Goal: Task Accomplishment & Management: Manage account settings

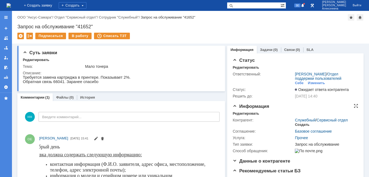
click at [297, 127] on div "Создать" at bounding box center [302, 124] width 14 height 4
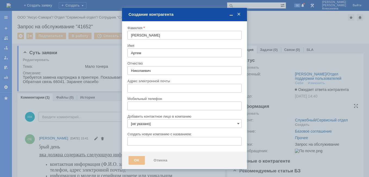
type input "artem.ekamasov@ipc-oil.ru"
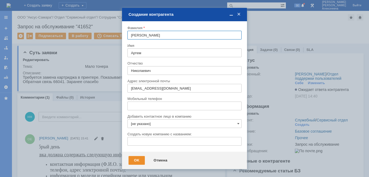
click at [238, 15] on span at bounding box center [238, 14] width 5 height 5
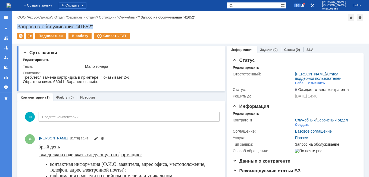
drag, startPoint x: 99, startPoint y: 27, endPoint x: 13, endPoint y: 24, distance: 86.4
click at [13, 24] on div "Назад | ООО "Аксус-Самара" / Отдел "Сервисный отдел" / Сотрудник "Служебный" / …" at bounding box center [190, 27] width 357 height 33
copy div "Запрос на обслуживание "41652""
click at [299, 127] on div "Создать" at bounding box center [302, 124] width 14 height 4
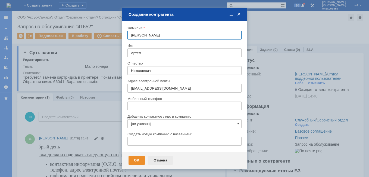
click at [161, 159] on div "Отмена" at bounding box center [160, 160] width 25 height 9
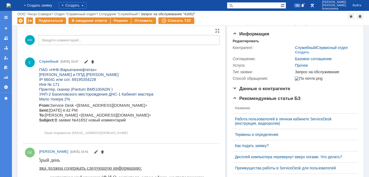
scroll to position [54, 0]
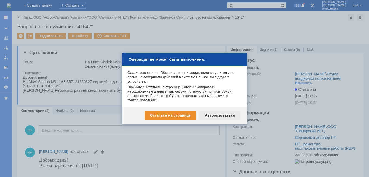
click at [224, 115] on div "Авторизоваться" at bounding box center [219, 115] width 41 height 9
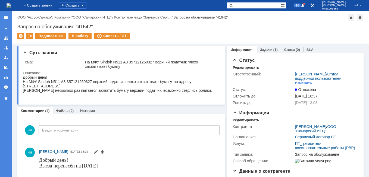
click at [11, 4] on img at bounding box center [9, 5] width 4 height 4
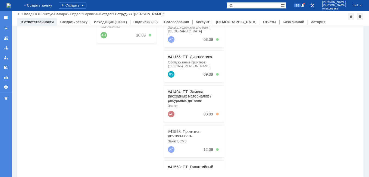
scroll to position [54, 0]
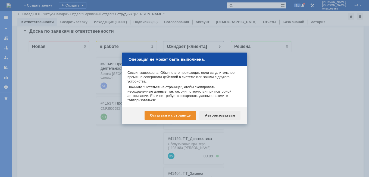
click at [228, 115] on div "Авторизоваться" at bounding box center [219, 115] width 41 height 9
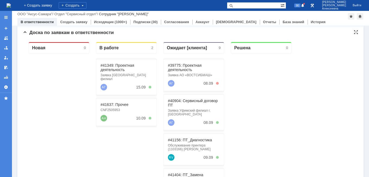
scroll to position [54, 0]
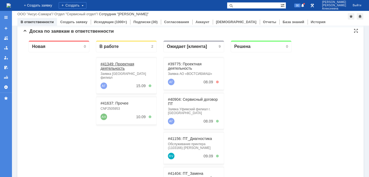
click at [113, 64] on link "#41349: Проектная деятельность" at bounding box center [117, 66] width 34 height 9
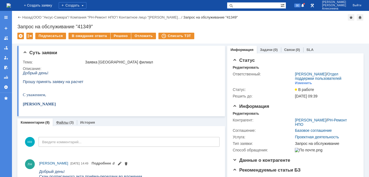
click at [61, 122] on link "Файлы" at bounding box center [62, 122] width 12 height 4
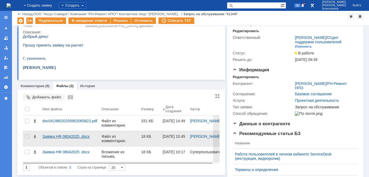
scroll to position [27, 0]
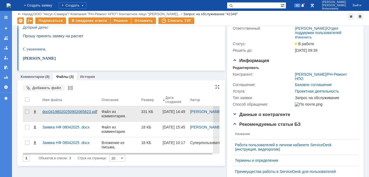
click at [72, 113] on div "doc04198020250902065823.pdf" at bounding box center [69, 111] width 55 height 4
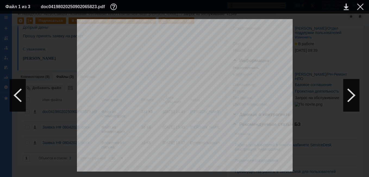
scroll to position [81, 0]
click at [362, 2] on table "Файл 1 из 3 doc04198020250902065823.pdf" at bounding box center [184, 7] width 369 height 14
drag, startPoint x: 360, startPoint y: 5, endPoint x: 351, endPoint y: 9, distance: 9.7
click at [361, 5] on div at bounding box center [360, 7] width 7 height 7
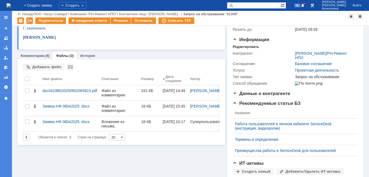
scroll to position [0, 0]
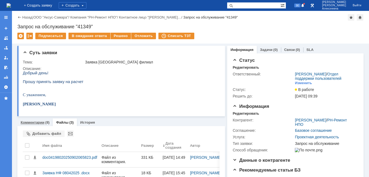
click at [37, 121] on link "Комментарии" at bounding box center [33, 122] width 24 height 4
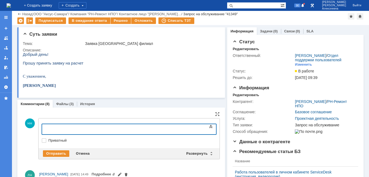
scroll to position [54, 0]
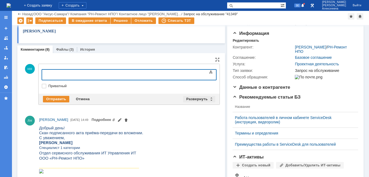
click at [209, 99] on div "Развернуть" at bounding box center [199, 99] width 32 height 7
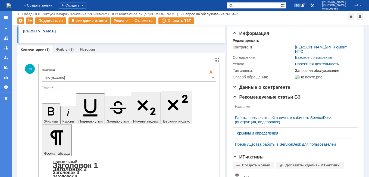
scroll to position [0, 0]
click at [212, 79] on span at bounding box center [213, 77] width 2 height 4
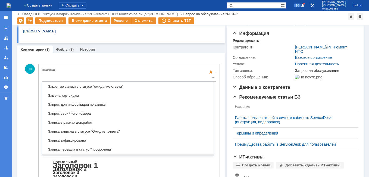
scroll to position [295, 0]
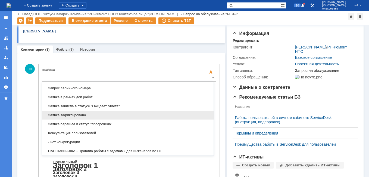
drag, startPoint x: 76, startPoint y: 115, endPoint x: 35, endPoint y: 8, distance: 114.1
click at [76, 115] on span "Заявка зафиксирована" at bounding box center [127, 115] width 165 height 4
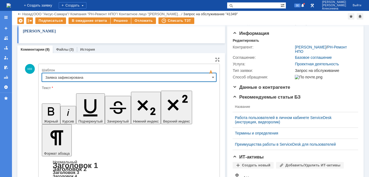
type input "Заявка зафиксирована"
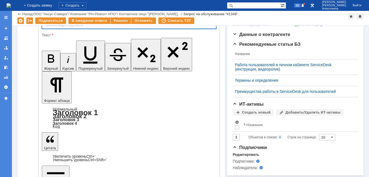
scroll to position [54, 0]
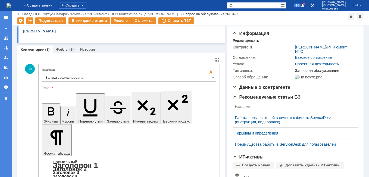
drag, startPoint x: 77, startPoint y: 1349, endPoint x: 51, endPoint y: 1340, distance: 27.0
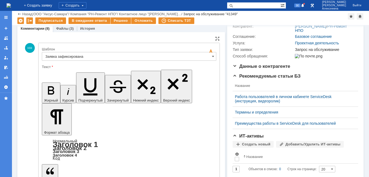
scroll to position [81, 0]
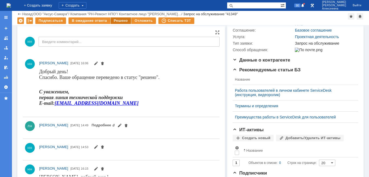
scroll to position [0, 0]
click at [119, 21] on div "Решено" at bounding box center [121, 20] width 21 height 7
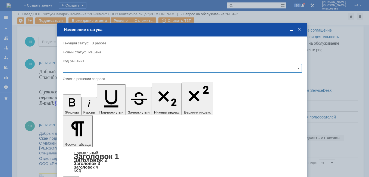
click at [298, 65] on input "text" at bounding box center [182, 68] width 239 height 9
click at [78, 103] on span "Решено" at bounding box center [182, 105] width 232 height 4
type input "Решено"
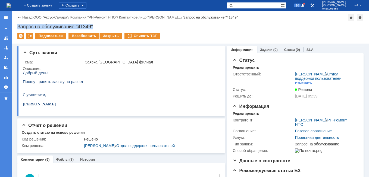
drag, startPoint x: 99, startPoint y: 25, endPoint x: 17, endPoint y: 23, distance: 81.2
click at [17, 23] on div "Назад | ООО "Аксус-Самара" / Компания "РН-Ремонт НПО" / Контактное лицо "Абрамо…" at bounding box center [190, 27] width 357 height 33
copy div "Запрос на обслуживание "41349""
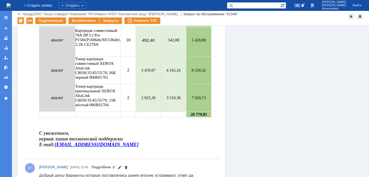
scroll to position [706, 0]
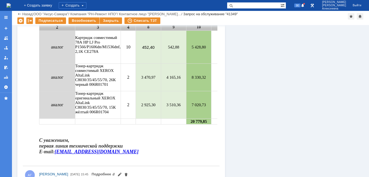
click at [11, 4] on img at bounding box center [9, 5] width 4 height 4
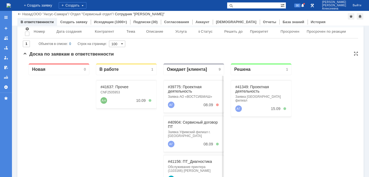
scroll to position [54, 0]
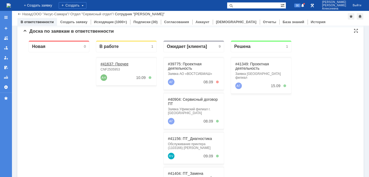
click at [112, 62] on link "#41637: Прочее" at bounding box center [114, 64] width 28 height 4
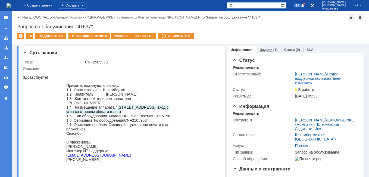
click at [263, 49] on link "Задачи" at bounding box center [266, 50] width 12 height 4
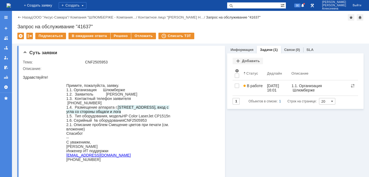
click at [10, 6] on img at bounding box center [9, 5] width 4 height 4
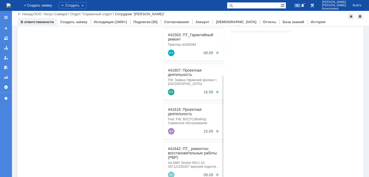
scroll to position [139, 0]
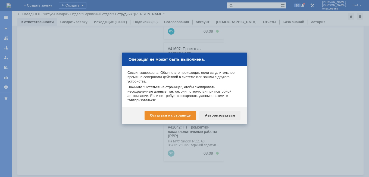
click at [218, 119] on div "Авторизоваться" at bounding box center [219, 115] width 41 height 9
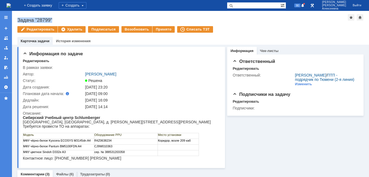
drag, startPoint x: 56, startPoint y: 19, endPoint x: 15, endPoint y: 22, distance: 40.3
click at [15, 22] on div "Назад | Задача "28799" Задача "28799" Редактировать Удалить Подписаться Возобно…" at bounding box center [190, 28] width 357 height 34
copy div "Задача "28799""
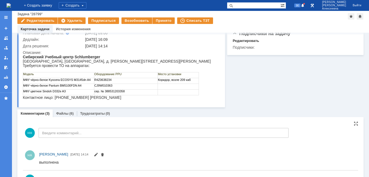
scroll to position [54, 0]
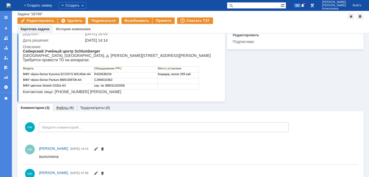
click at [61, 109] on link "Файлы" at bounding box center [62, 107] width 12 height 4
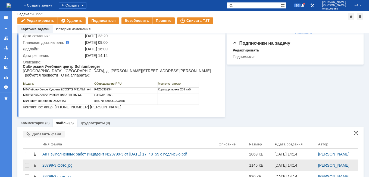
scroll to position [54, 0]
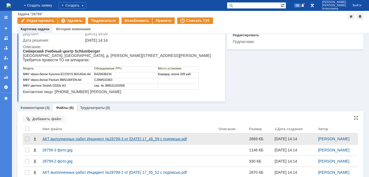
click at [56, 138] on div "АКТ выполненных работ Инцидент №28799-3 от 04.09.2025 17_48_59 с подписью.pdf" at bounding box center [128, 138] width 172 height 4
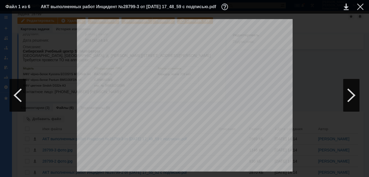
scroll to position [0, 0]
click at [362, 5] on div at bounding box center [360, 7] width 7 height 7
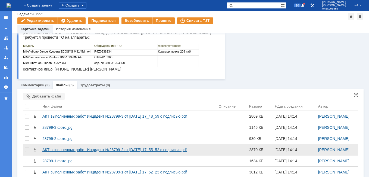
scroll to position [93, 0]
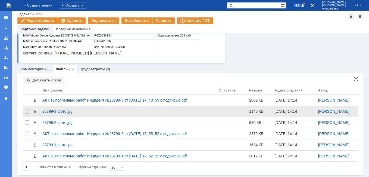
click at [60, 111] on div "28799-3 фото.jpg" at bounding box center [128, 111] width 172 height 4
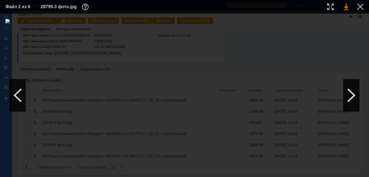
click at [346, 7] on link at bounding box center [346, 7] width 5 height 7
drag, startPoint x: 359, startPoint y: 7, endPoint x: 350, endPoint y: 13, distance: 10.9
click at [359, 7] on div at bounding box center [360, 7] width 7 height 7
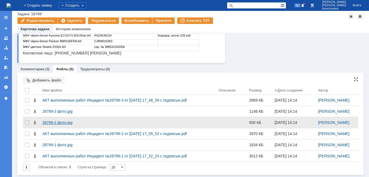
click at [48, 124] on div "28799-2 фото.jpg" at bounding box center [128, 122] width 172 height 4
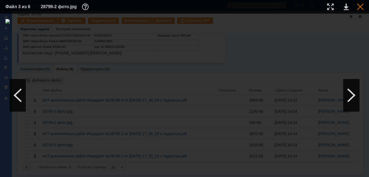
click at [362, 9] on div at bounding box center [360, 7] width 7 height 7
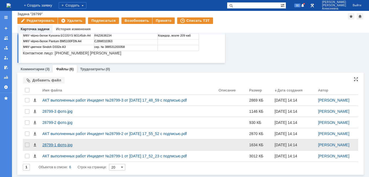
click at [52, 143] on div "28799-1 фото.jpg" at bounding box center [128, 144] width 172 height 4
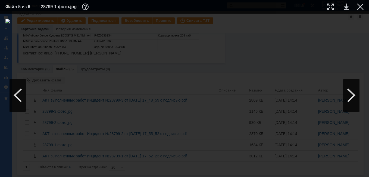
click at [362, 8] on div at bounding box center [360, 7] width 7 height 7
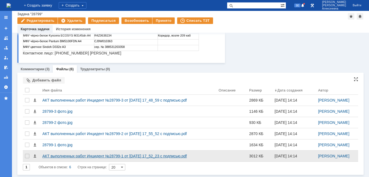
click at [63, 155] on div "АКТ выполненных работ Инцидент №28799-1 от 04.09.2025 17_52_23 с подписью.pdf" at bounding box center [128, 155] width 172 height 4
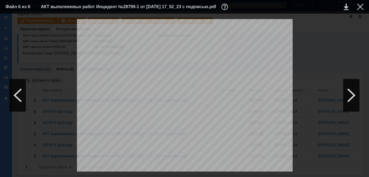
scroll to position [380, 0]
drag, startPoint x: 362, startPoint y: 5, endPoint x: 353, endPoint y: 8, distance: 9.0
click at [362, 5] on div at bounding box center [360, 7] width 7 height 7
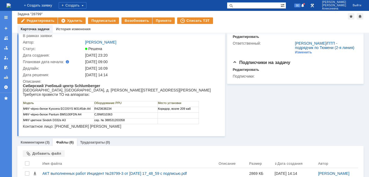
scroll to position [0, 0]
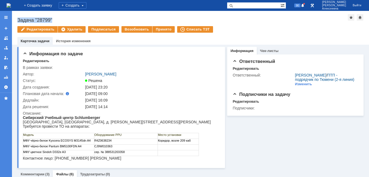
drag, startPoint x: 56, startPoint y: 18, endPoint x: 15, endPoint y: 21, distance: 41.1
click at [15, 21] on div "Назад | Задача "28799" Задача "28799" Редактировать Удалить Подписаться Возобно…" at bounding box center [190, 28] width 357 height 34
copy div "Задача "28799""
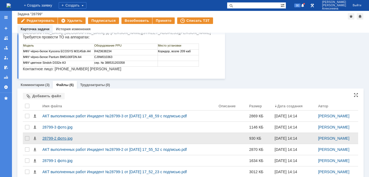
scroll to position [93, 0]
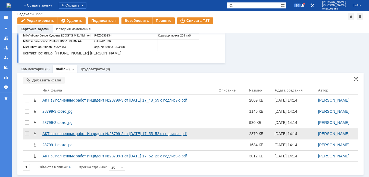
click at [55, 133] on div "АКТ выполненных работ Инцидент №28799-2 от 04.09.2025 17_55_52 с подписью.pdf" at bounding box center [128, 133] width 172 height 4
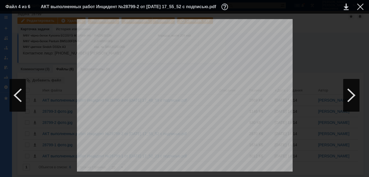
scroll to position [0, 0]
click at [357, 7] on div at bounding box center [360, 7] width 7 height 7
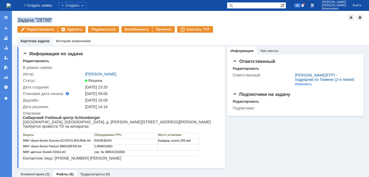
drag, startPoint x: 55, startPoint y: 20, endPoint x: 14, endPoint y: 21, distance: 40.8
click at [14, 21] on div "Назад | Задача "28799" Задача "28799" Редактировать Удалить Подписаться Возобно…" at bounding box center [190, 28] width 357 height 34
copy div "Задача "28799""
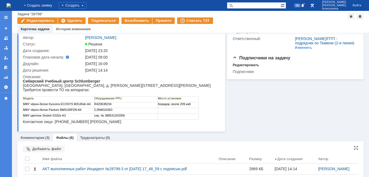
scroll to position [81, 0]
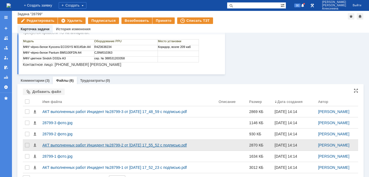
click at [89, 143] on div "АКТ выполненных работ Инцидент №28799-2 от 04.09.2025 17_55_52 с подписью.pdf" at bounding box center [128, 145] width 172 height 4
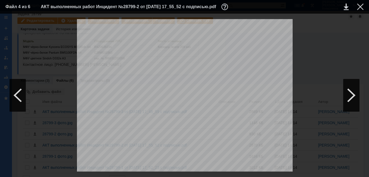
scroll to position [435, 0]
click at [361, 7] on div at bounding box center [360, 7] width 7 height 7
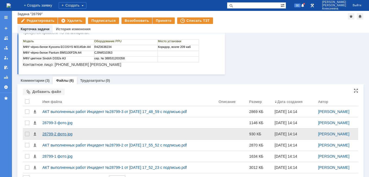
click at [55, 132] on div "28799-2 фото.jpg" at bounding box center [128, 133] width 172 height 4
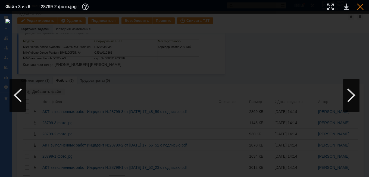
click at [360, 7] on div at bounding box center [360, 7] width 7 height 7
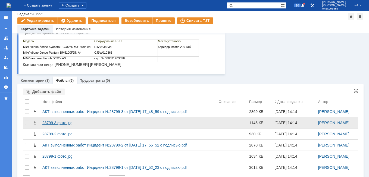
click at [57, 122] on div "28799-3 фото.jpg" at bounding box center [128, 122] width 172 height 4
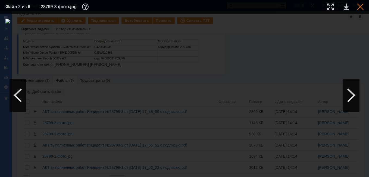
click at [360, 5] on div at bounding box center [360, 7] width 7 height 7
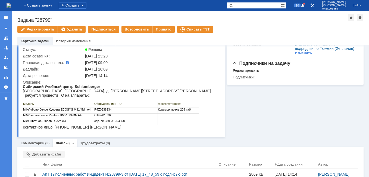
scroll to position [0, 0]
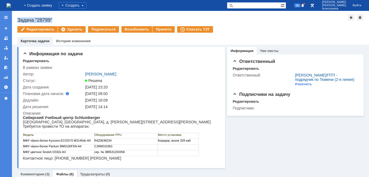
drag, startPoint x: 48, startPoint y: 18, endPoint x: 13, endPoint y: 21, distance: 35.1
click at [13, 21] on div "Назад | Задача "28799" Задача "28799" Редактировать Удалить Подписаться Возобно…" at bounding box center [190, 28] width 357 height 34
copy div "Задача "28799""
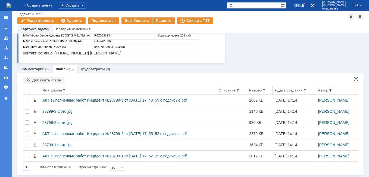
scroll to position [93, 0]
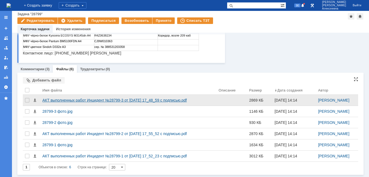
click at [77, 99] on div "АКТ выполненных работ Инцидент №28799-3 от 04.09.2025 17_48_59 с подписью.pdf" at bounding box center [128, 100] width 172 height 4
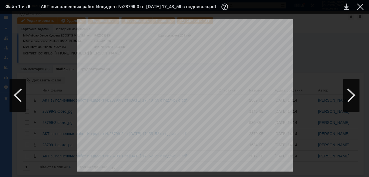
scroll to position [0, 0]
click at [361, 6] on div at bounding box center [360, 7] width 7 height 7
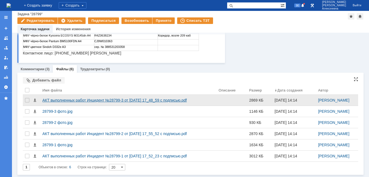
click at [97, 100] on div "АКТ выполненных работ Инцидент №28799-3 от 04.09.2025 17_48_59 с подписью.pdf" at bounding box center [128, 100] width 172 height 4
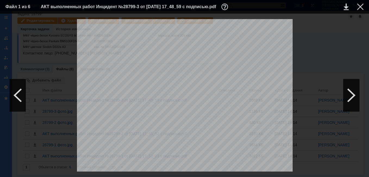
scroll to position [461, 0]
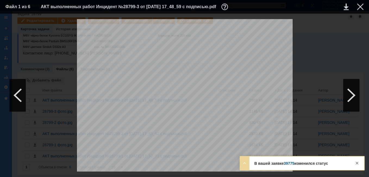
click at [290, 163] on link "39775" at bounding box center [289, 163] width 11 height 4
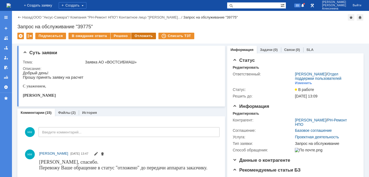
click at [142, 33] on div "Отложить" at bounding box center [143, 36] width 25 height 7
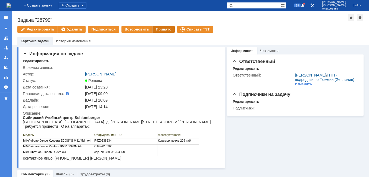
click at [158, 29] on div "Принято" at bounding box center [163, 29] width 22 height 7
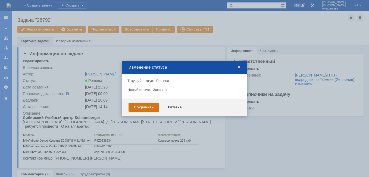
click at [142, 108] on div "Сохранить" at bounding box center [143, 107] width 31 height 9
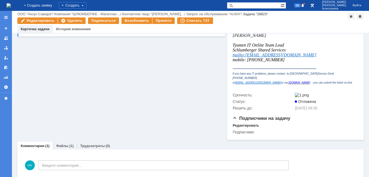
scroll to position [202, 0]
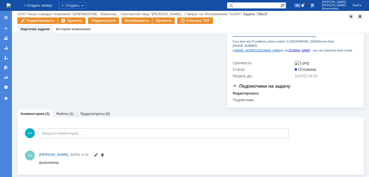
click at [62, 114] on link "Файлы" at bounding box center [62, 113] width 12 height 4
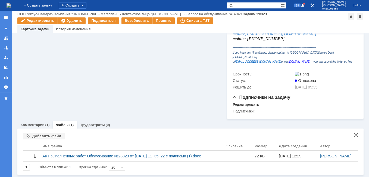
scroll to position [199, 0]
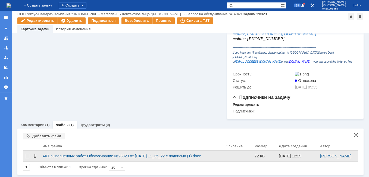
click at [70, 153] on div "АКТ выполненных работ Обслуживание №28823 от [DATE] 11_35_22 с подписью (1).docx" at bounding box center [131, 155] width 179 height 4
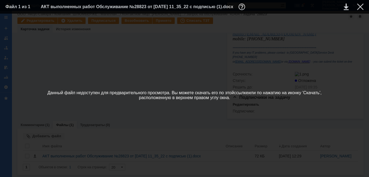
click at [245, 92] on link "ссылке" at bounding box center [241, 92] width 14 height 5
click at [360, 4] on div at bounding box center [360, 7] width 7 height 7
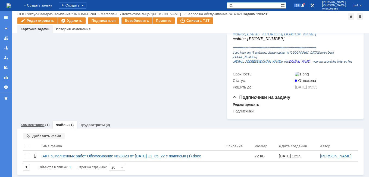
click at [33, 122] on link "Комментарии" at bounding box center [33, 124] width 24 height 4
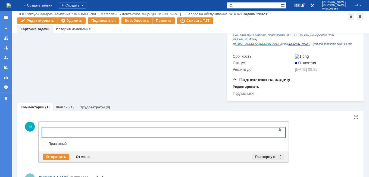
click at [280, 160] on div "Развернуть" at bounding box center [268, 156] width 32 height 7
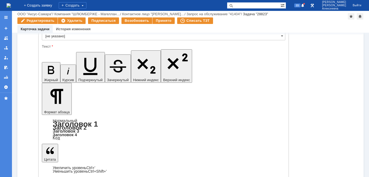
scroll to position [310, 0]
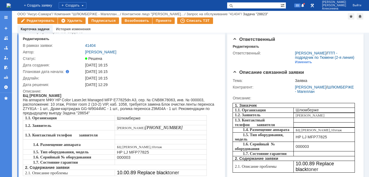
scroll to position [0, 0]
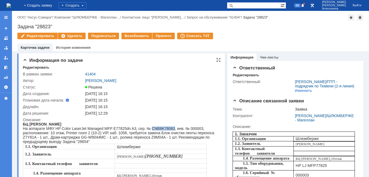
drag, startPoint x: 172, startPoint y: 128, endPoint x: 151, endPoint y: 129, distance: 21.5
click at [151, 129] on div "На аппарате МФУ HP Color LaserJet Managed MFP E77825dn A3, сер. № CNB8K78063, и…" at bounding box center [119, 134] width 193 height 17
copy div "CNB8K78063"
drag, startPoint x: 56, startPoint y: 26, endPoint x: 17, endPoint y: 29, distance: 39.7
click at [17, 29] on div "Назад | ООО "Аксус-Самара" / Компания "ШЛЮМБЕРЖЕ - Магеллан… / Контактное лицо …" at bounding box center [190, 31] width 357 height 40
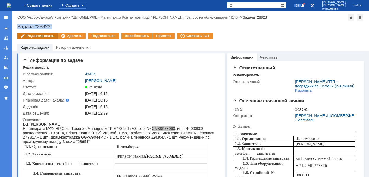
copy div "Задача "28823""
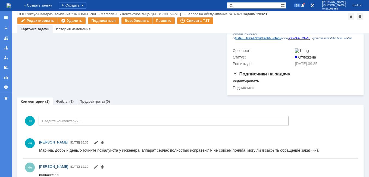
scroll to position [226, 0]
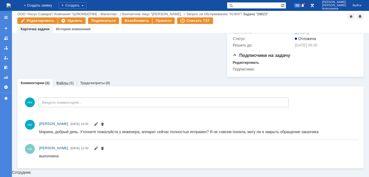
click at [62, 85] on link "Файлы" at bounding box center [62, 83] width 12 height 4
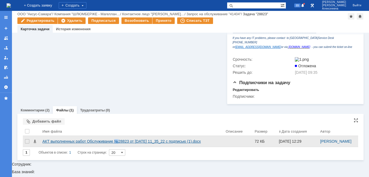
click at [117, 143] on div "АКТ выполненных работ Обслуживание №28823 от [DATE] 11_35_22 с подписью (1).docx" at bounding box center [131, 141] width 179 height 4
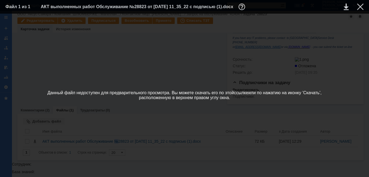
click at [244, 93] on link "ссылке" at bounding box center [241, 92] width 14 height 5
drag, startPoint x: 358, startPoint y: 8, endPoint x: 346, endPoint y: 5, distance: 12.4
click at [358, 8] on div at bounding box center [360, 7] width 7 height 7
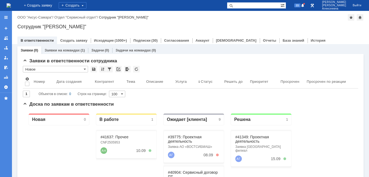
click at [267, 6] on input "text" at bounding box center [254, 5] width 54 height 7
paste input "28822"
type input "28822"
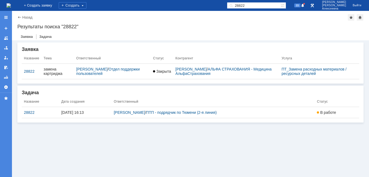
click at [11, 4] on img at bounding box center [9, 5] width 4 height 4
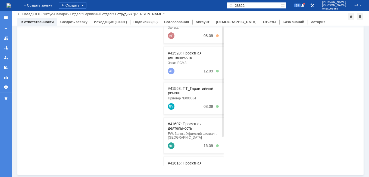
scroll to position [69, 0]
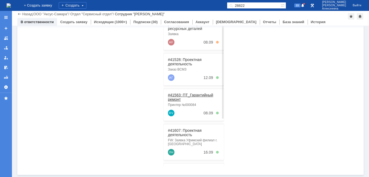
click at [186, 94] on link "#41563: ПТ_Гарантийный ремонт" at bounding box center [190, 97] width 45 height 9
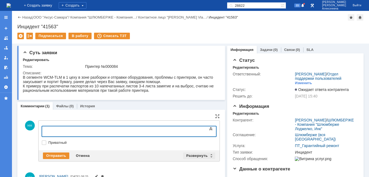
click at [208, 156] on div "Развернуть" at bounding box center [199, 155] width 32 height 7
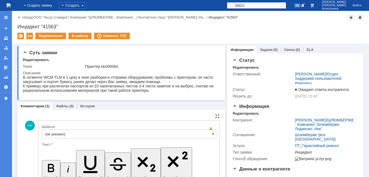
click at [212, 133] on span at bounding box center [213, 133] width 2 height 4
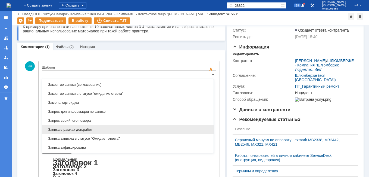
scroll to position [268, 0]
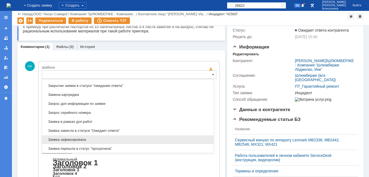
click at [79, 137] on span "Заявка зафиксирована" at bounding box center [127, 139] width 165 height 4
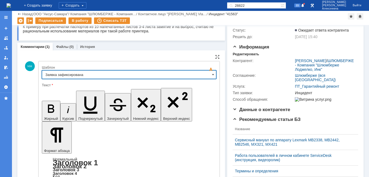
type input "Заявка зафиксирована"
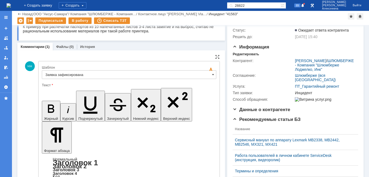
drag, startPoint x: 147, startPoint y: 1338, endPoint x: 52, endPoint y: 1339, distance: 95.3
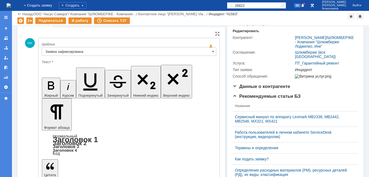
scroll to position [95, 0]
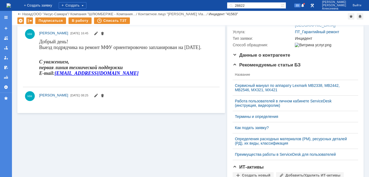
scroll to position [0, 0]
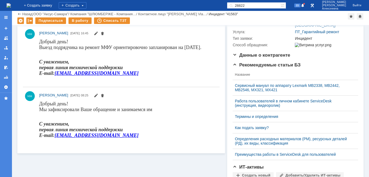
click at [11, 3] on img at bounding box center [9, 5] width 4 height 4
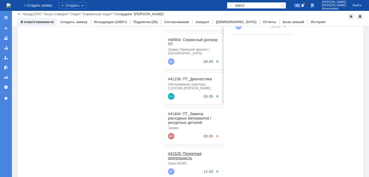
scroll to position [84, 0]
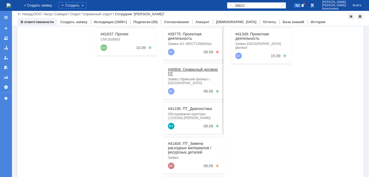
click at [185, 70] on link "#40904: Сервисный договор ПТ" at bounding box center [193, 71] width 50 height 9
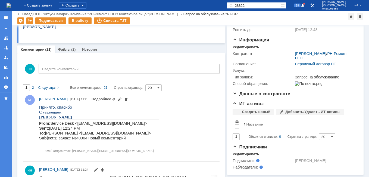
scroll to position [17, 0]
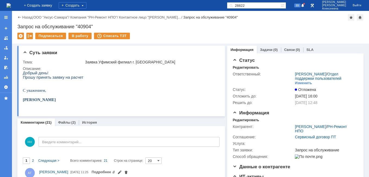
click at [11, 4] on img at bounding box center [9, 5] width 4 height 4
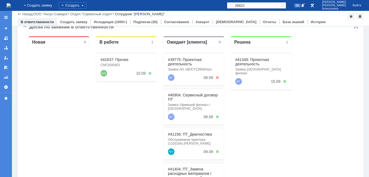
scroll to position [3, 0]
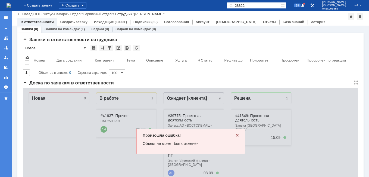
click at [234, 139] on div "Произошла ошибка! Объект не может быть изменён" at bounding box center [190, 140] width 109 height 25
click at [235, 134] on icon at bounding box center [237, 135] width 4 height 4
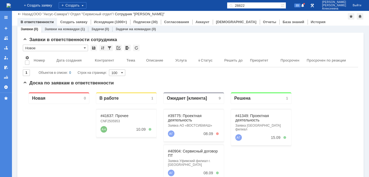
click at [261, 6] on input "28822" at bounding box center [254, 5] width 54 height 7
paste input "40928"
type input "40928"
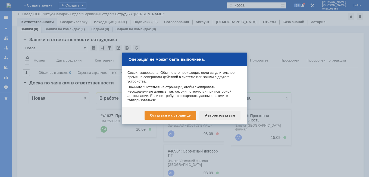
click at [218, 117] on div "Авторизоваться" at bounding box center [219, 115] width 41 height 9
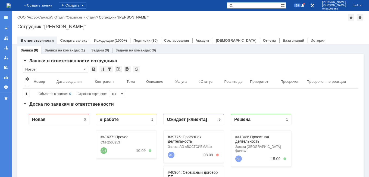
click at [249, 5] on input "text" at bounding box center [254, 5] width 54 height 7
paste input "40928"
type input "40928"
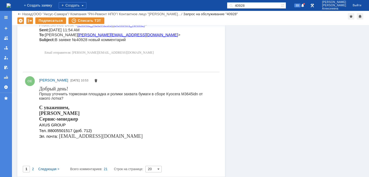
scroll to position [1829, 0]
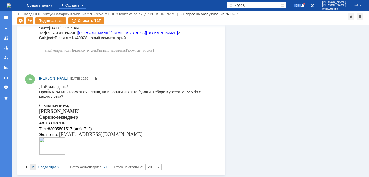
click at [33, 168] on span "2" at bounding box center [33, 167] width 2 height 4
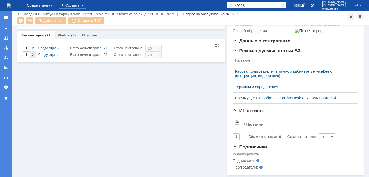
type input "2"
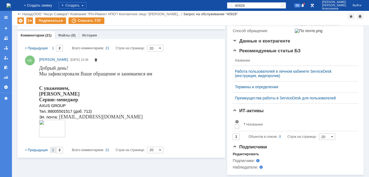
click at [52, 148] on span "1" at bounding box center [53, 150] width 2 height 4
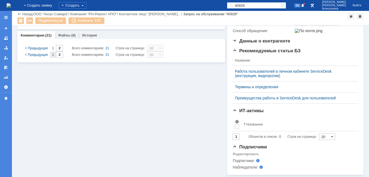
type input "1"
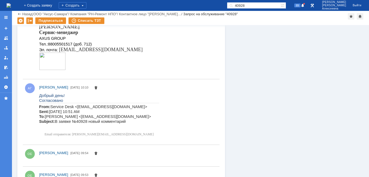
scroll to position [0, 0]
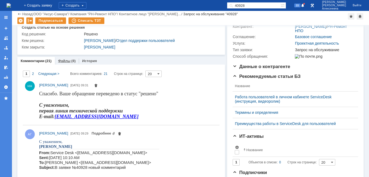
click at [62, 60] on link "Файлы" at bounding box center [64, 61] width 12 height 4
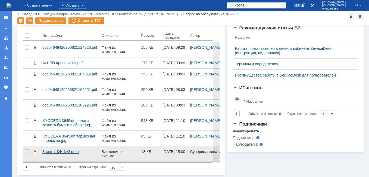
click at [53, 152] on div "Заявка_КФ_№2.docx" at bounding box center [69, 151] width 55 height 4
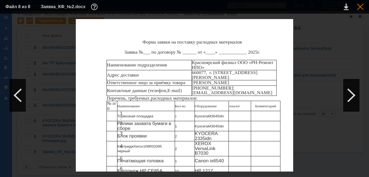
click at [359, 6] on div at bounding box center [360, 7] width 7 height 7
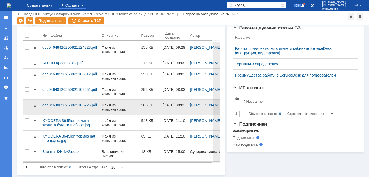
click at [59, 105] on div "doc04648020250821105225.pdf" at bounding box center [69, 105] width 55 height 4
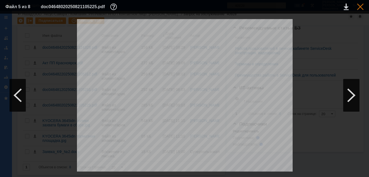
click at [361, 5] on div at bounding box center [360, 7] width 7 height 7
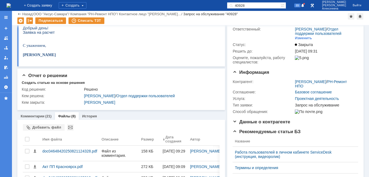
scroll to position [26, 0]
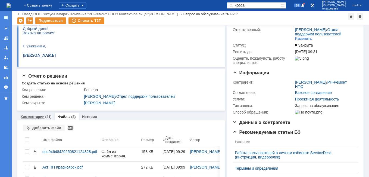
click at [30, 116] on link "Комментарии" at bounding box center [33, 116] width 24 height 4
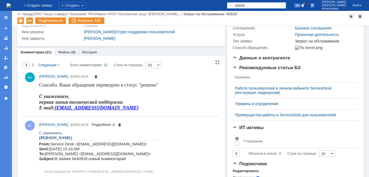
scroll to position [63, 0]
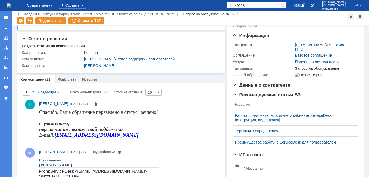
drag, startPoint x: 262, startPoint y: 6, endPoint x: 227, endPoint y: 14, distance: 36.3
click at [227, 14] on div "На домашнюю + Создать заявку Создать 40928 89 [PERSON_NAME] Выйти Версия: 4.18.…" at bounding box center [184, 88] width 369 height 177
type input "41156"
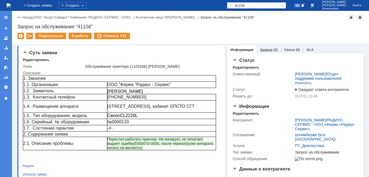
click at [265, 51] on link "Задачи" at bounding box center [266, 50] width 12 height 4
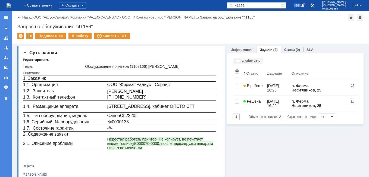
drag, startPoint x: 264, startPoint y: 4, endPoint x: 221, endPoint y: 10, distance: 43.2
click at [221, 10] on div "На домашнюю + Создать заявку Создать 41156 89 [PERSON_NAME]" at bounding box center [184, 5] width 369 height 11
type input "40904"
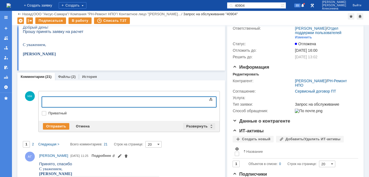
click at [207, 127] on div "Развернуть" at bounding box center [199, 126] width 32 height 7
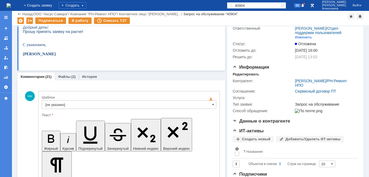
click at [208, 105] on input "[не указано]" at bounding box center [129, 104] width 174 height 9
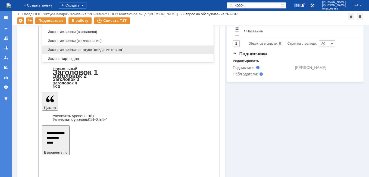
scroll to position [268, 0]
drag, startPoint x: 91, startPoint y: 45, endPoint x: 68, endPoint y: 24, distance: 31.0
click at [91, 45] on div "Заявка зафиксирована" at bounding box center [127, 49] width 171 height 9
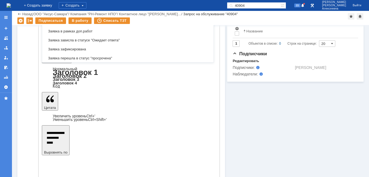
scroll to position [31, 0]
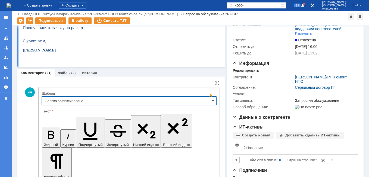
type input "Заявка зафиксирована"
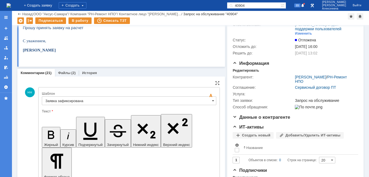
drag, startPoint x: 140, startPoint y: 1368, endPoint x: 53, endPoint y: 1362, distance: 86.6
drag, startPoint x: 161, startPoint y: 1365, endPoint x: 48, endPoint y: 1362, distance: 113.0
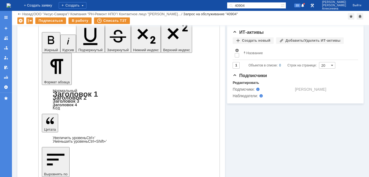
scroll to position [147, 0]
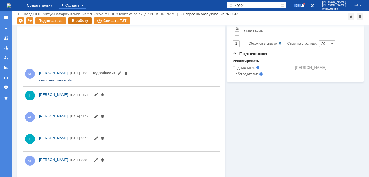
scroll to position [0, 0]
click at [77, 21] on div "В работу" at bounding box center [79, 20] width 23 height 7
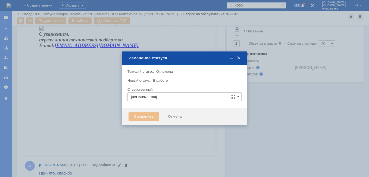
type input "[PERSON_NAME]"
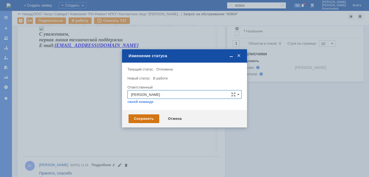
click at [142, 119] on div "Сохранить" at bounding box center [143, 118] width 31 height 9
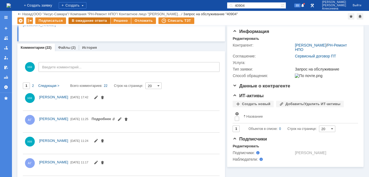
scroll to position [147, 0]
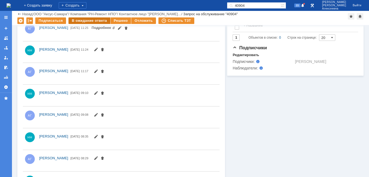
click at [85, 20] on div "В ожидание ответа" at bounding box center [89, 20] width 42 height 7
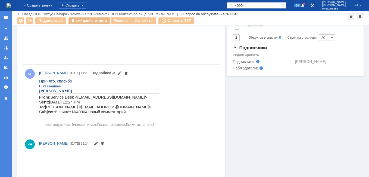
scroll to position [0, 0]
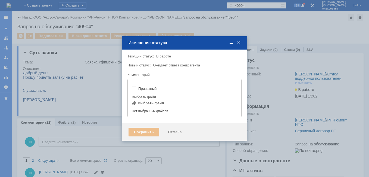
type input "[не указано]"
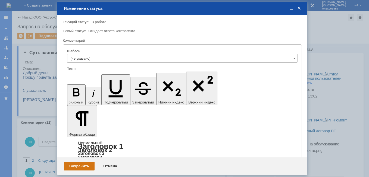
click at [75, 163] on div "Сохранить" at bounding box center [79, 165] width 31 height 9
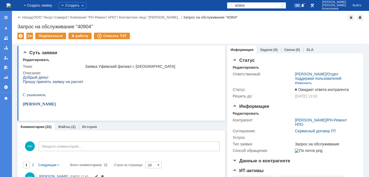
drag, startPoint x: 259, startPoint y: 4, endPoint x: 216, endPoint y: 11, distance: 43.3
click at [216, 11] on div "На домашнюю + Создать заявку Создать 40904 89 [PERSON_NAME] Выйти Меню Создать …" at bounding box center [184, 88] width 369 height 177
type input "41152"
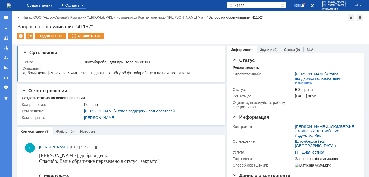
click at [216, 11] on div "Назад | ООО "Аксус-Самара" / Компания "ШЛЮМБЕРЖЕ - Компания… / Контактное лицо …" at bounding box center [190, 27] width 357 height 33
click at [262, 5] on input "41152" at bounding box center [254, 5] width 54 height 7
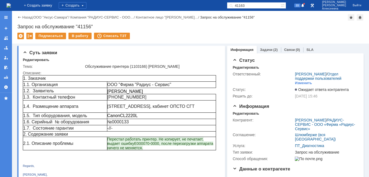
type input "41163"
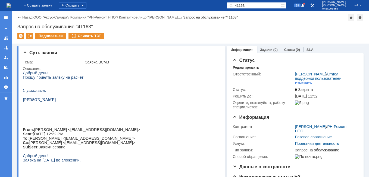
click at [11, 4] on img at bounding box center [9, 5] width 4 height 4
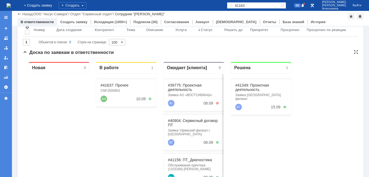
scroll to position [30, 0]
